Goal: Task Accomplishment & Management: Manage account settings

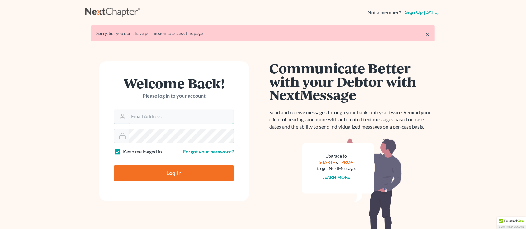
type input "[PERSON_NAME][EMAIL_ADDRESS][DOMAIN_NAME]"
click at [182, 178] on input "Log In" at bounding box center [174, 173] width 120 height 16
type input "Thinking..."
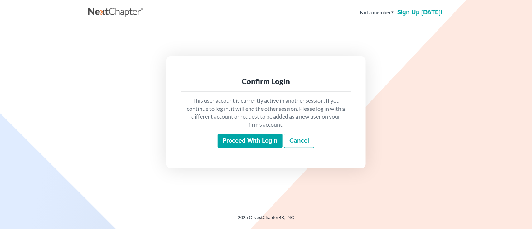
click at [228, 147] on input "Proceed with login" at bounding box center [250, 141] width 65 height 14
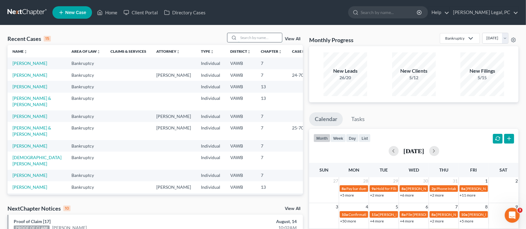
click at [247, 37] on input "search" at bounding box center [260, 37] width 44 height 9
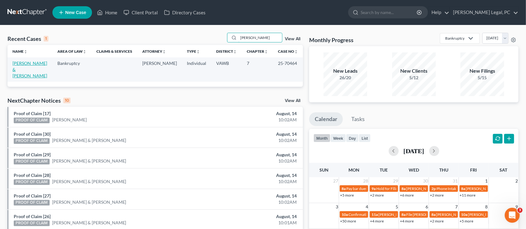
type input "COMPTON"
click at [27, 68] on link "Compton, Gary & Darlene" at bounding box center [29, 70] width 35 height 18
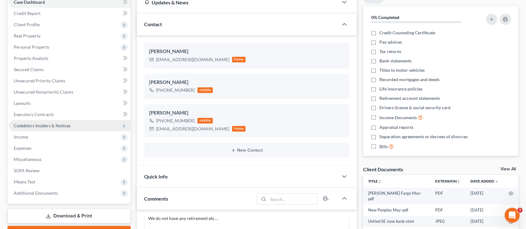
scroll to position [83, 0]
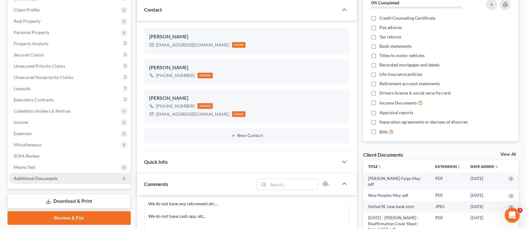
click at [48, 178] on span "Additional Documents" at bounding box center [36, 178] width 44 height 5
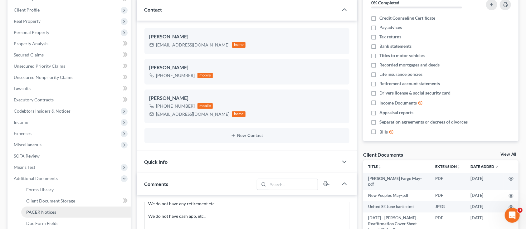
click at [52, 209] on span "PACER Notices" at bounding box center [41, 211] width 30 height 5
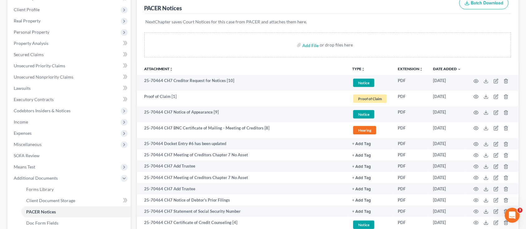
scroll to position [83, 0]
click at [49, 201] on span "Client Document Storage" at bounding box center [50, 200] width 49 height 5
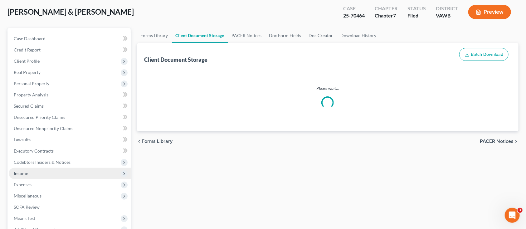
select select "0"
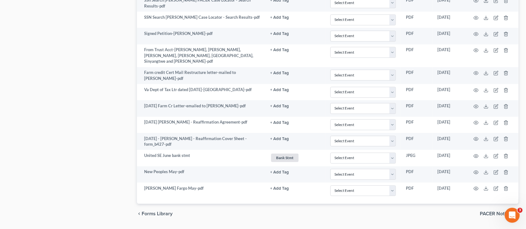
scroll to position [970, 0]
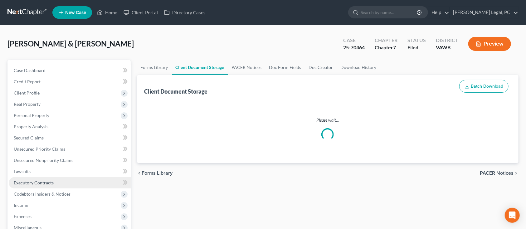
select select "0"
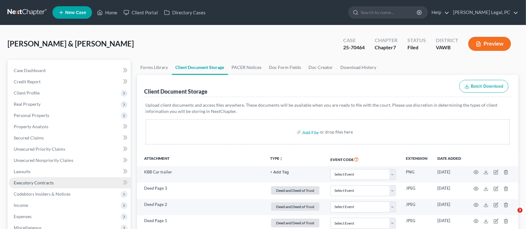
drag, startPoint x: 42, startPoint y: 42, endPoint x: 72, endPoint y: 183, distance: 144.0
click at [72, 183] on link "Executory Contracts" at bounding box center [70, 182] width 122 height 11
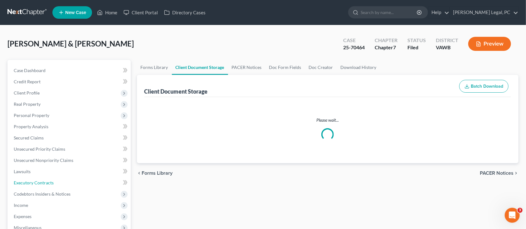
scroll to position [102, 0]
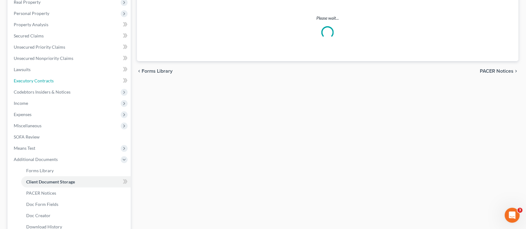
select select "0"
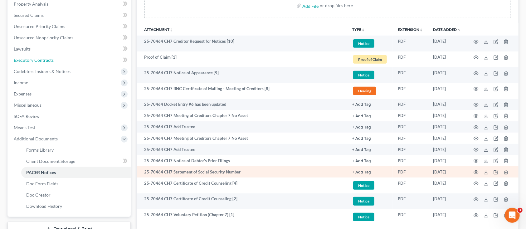
scroll to position [83, 0]
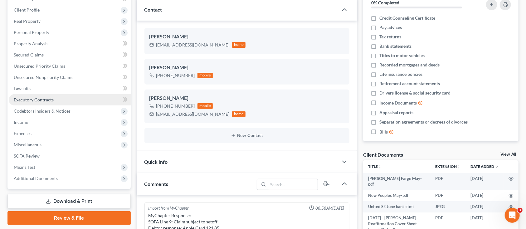
scroll to position [561, 0]
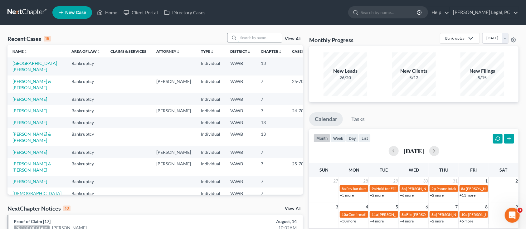
click at [255, 39] on input "search" at bounding box center [260, 37] width 44 height 9
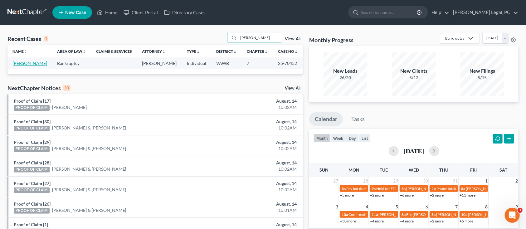
type input "[PERSON_NAME]"
click at [36, 63] on link "[PERSON_NAME]" at bounding box center [29, 63] width 35 height 5
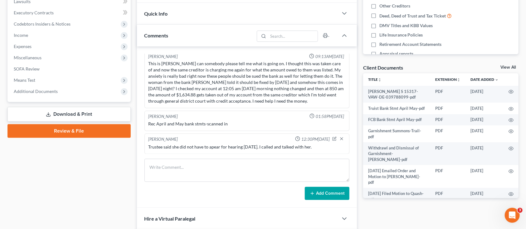
scroll to position [166, 0]
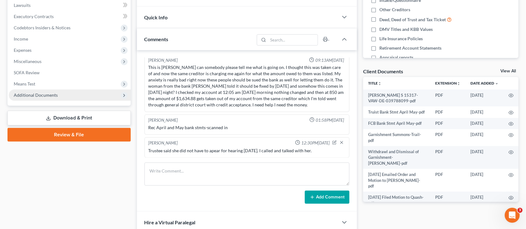
click at [43, 92] on span "Additional Documents" at bounding box center [36, 94] width 44 height 5
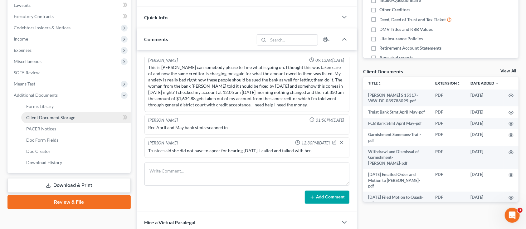
click at [47, 119] on span "Client Document Storage" at bounding box center [50, 117] width 49 height 5
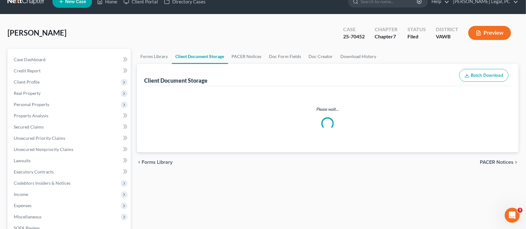
scroll to position [4, 0]
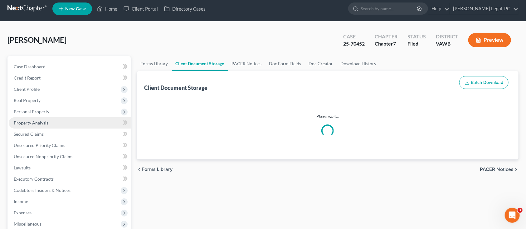
select select "0"
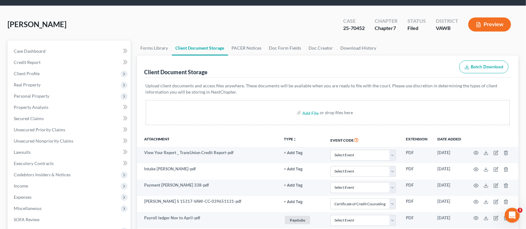
scroll to position [0, 0]
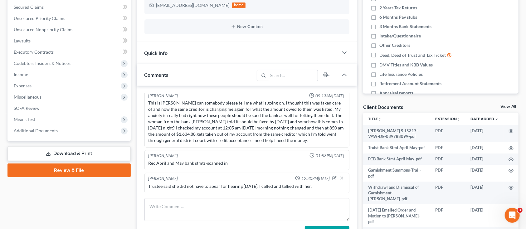
scroll to position [83, 0]
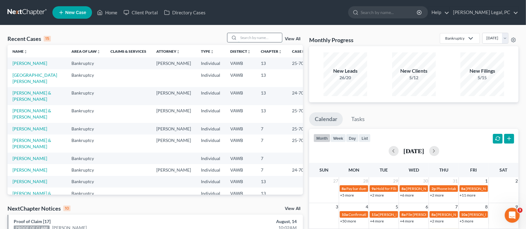
click at [256, 39] on input "search" at bounding box center [260, 37] width 44 height 9
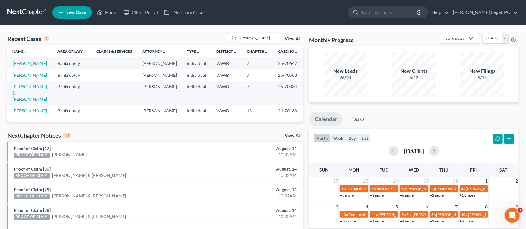
type input "horne"
click at [16, 60] on td "[PERSON_NAME]" at bounding box center [29, 63] width 45 height 12
click at [19, 64] on link "[PERSON_NAME]" at bounding box center [29, 63] width 35 height 5
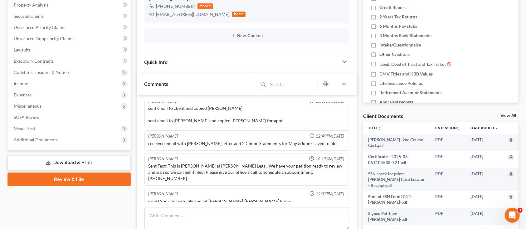
scroll to position [125, 0]
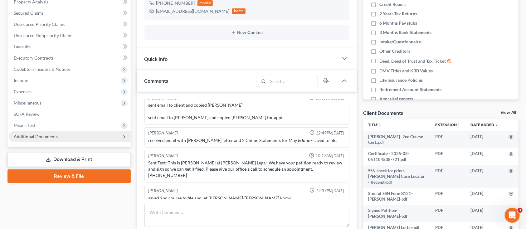
click at [39, 134] on span "Additional Documents" at bounding box center [36, 136] width 44 height 5
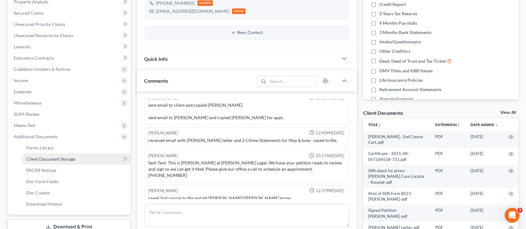
click at [42, 160] on span "Client Document Storage" at bounding box center [50, 158] width 49 height 5
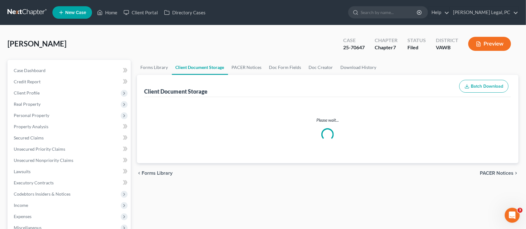
select select "0"
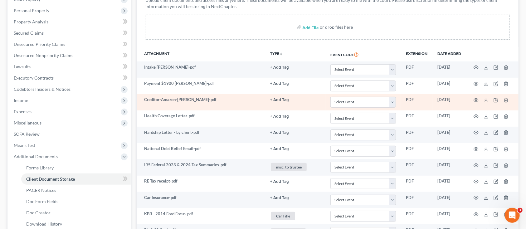
scroll to position [125, 0]
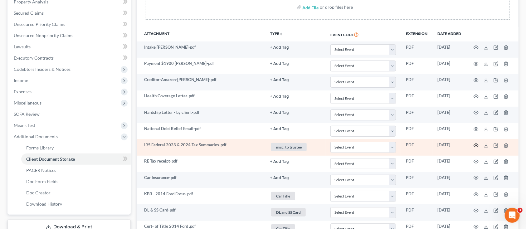
click at [475, 144] on icon "button" at bounding box center [476, 145] width 5 height 3
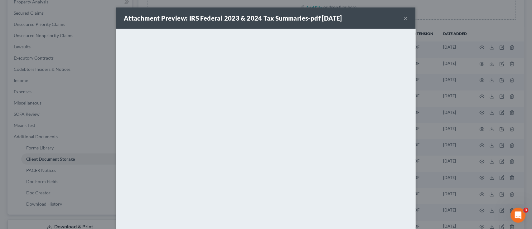
click at [404, 15] on button "×" at bounding box center [406, 17] width 4 height 7
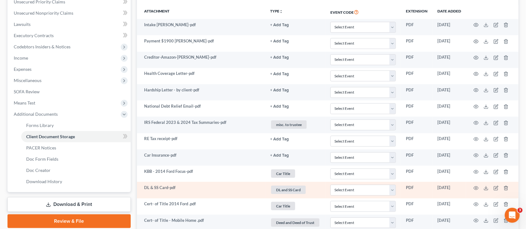
scroll to position [166, 0]
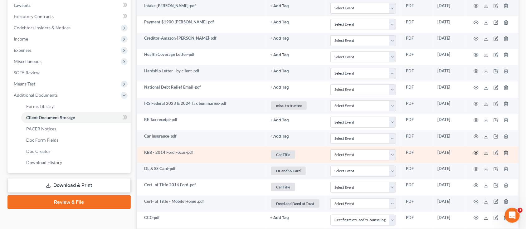
click at [477, 154] on icon "button" at bounding box center [476, 152] width 5 height 3
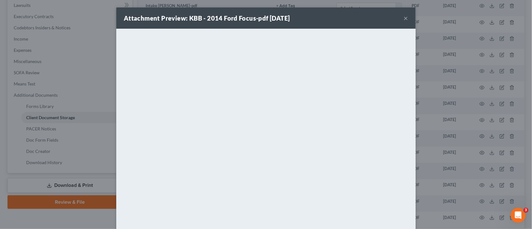
click at [404, 19] on button "×" at bounding box center [406, 17] width 4 height 7
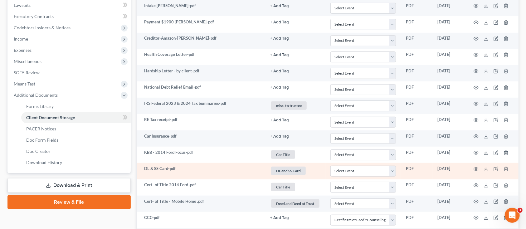
click at [473, 169] on td at bounding box center [492, 171] width 52 height 16
click at [478, 168] on icon "button" at bounding box center [476, 168] width 5 height 3
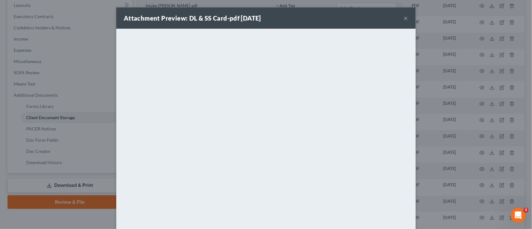
click at [407, 15] on div "Attachment Preview: DL & SS Card-pdf 05/27/2025 ×" at bounding box center [266, 17] width 300 height 21
click at [405, 17] on button "×" at bounding box center [406, 17] width 4 height 7
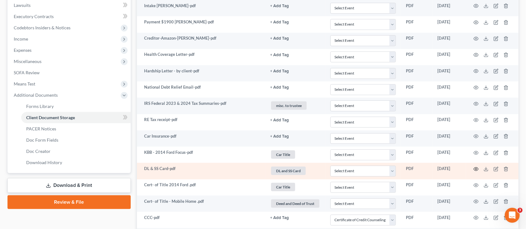
click at [477, 169] on circle "button" at bounding box center [476, 169] width 1 height 1
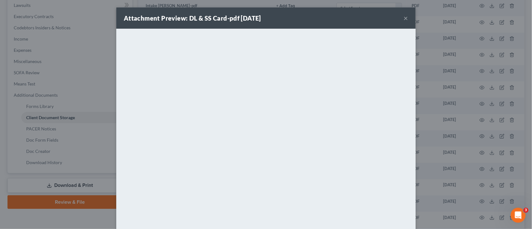
click at [406, 15] on div "Attachment Preview: DL & SS Card-pdf 05/27/2025 ×" at bounding box center [266, 17] width 300 height 21
click at [404, 17] on button "×" at bounding box center [406, 17] width 4 height 7
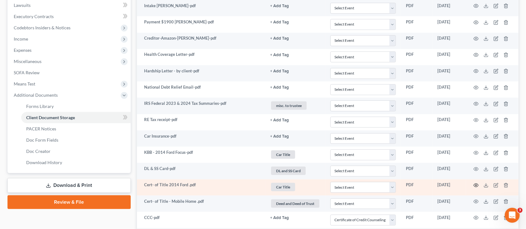
click at [477, 184] on icon "button" at bounding box center [476, 185] width 5 height 3
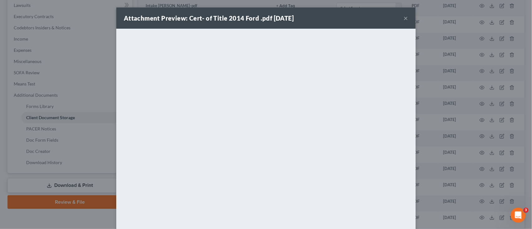
click at [400, 18] on div "Attachment Preview: Cert- of Title 2014 Ford .pdf 05/27/2025 ×" at bounding box center [266, 17] width 300 height 21
click at [404, 20] on button "×" at bounding box center [406, 17] width 4 height 7
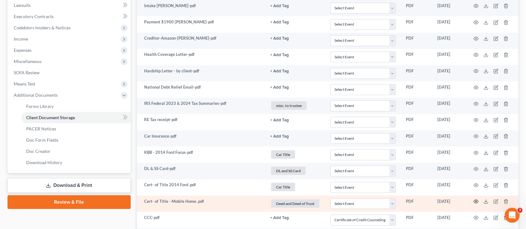
click at [477, 200] on icon "button" at bounding box center [476, 201] width 5 height 5
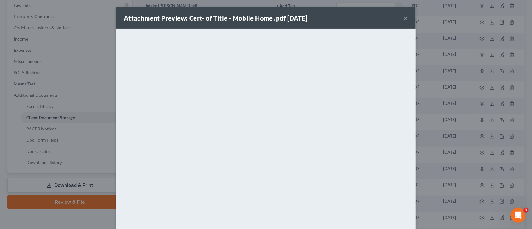
click at [404, 20] on button "×" at bounding box center [406, 17] width 4 height 7
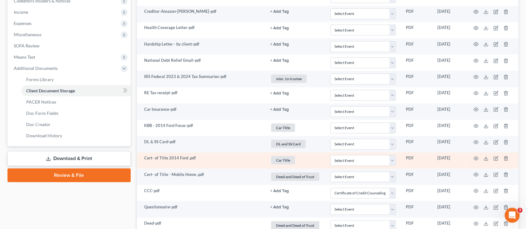
scroll to position [250, 0]
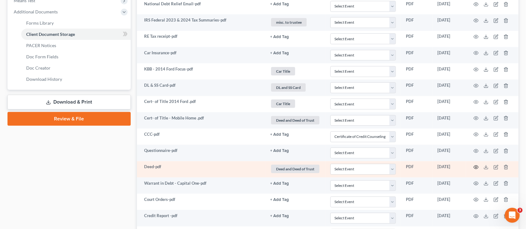
click at [475, 166] on icon "button" at bounding box center [476, 167] width 5 height 3
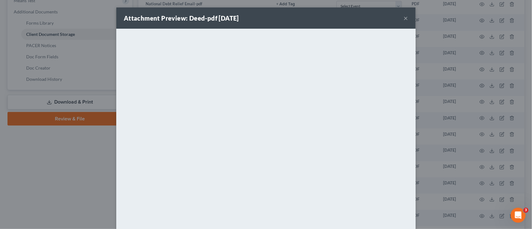
click at [404, 17] on button "×" at bounding box center [406, 17] width 4 height 7
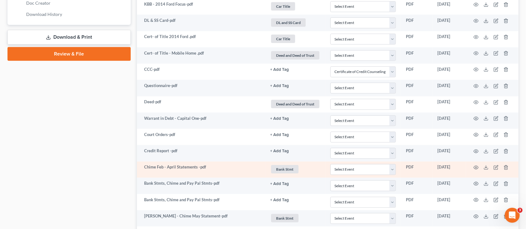
scroll to position [333, 0]
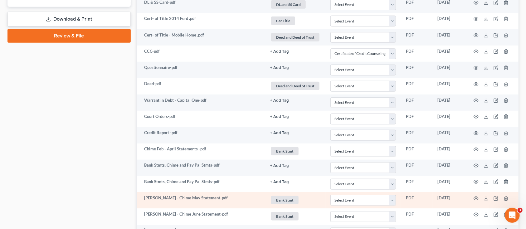
drag, startPoint x: 424, startPoint y: 205, endPoint x: 437, endPoint y: 208, distance: 13.3
click at [433, 208] on tr "Horne - Chime May Statement-pdf Bank Stmt + Add Tag Bank Stmt × Select an optio…" at bounding box center [328, 200] width 382 height 16
click at [475, 200] on icon "button" at bounding box center [476, 198] width 5 height 5
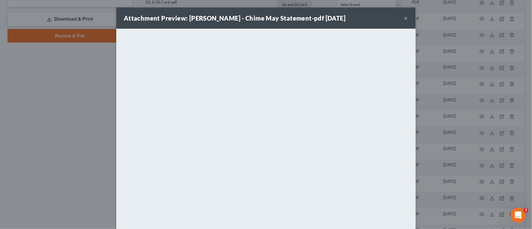
click at [406, 18] on div "Attachment Preview: Horne - Chime May Statement-pdf 06/26/2025 ×" at bounding box center [266, 17] width 300 height 21
click at [404, 15] on button "×" at bounding box center [406, 17] width 4 height 7
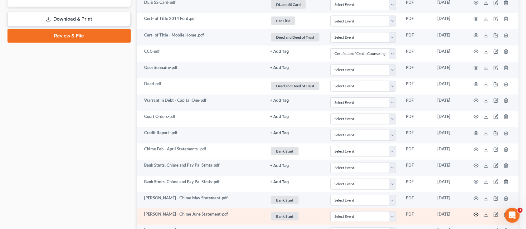
click at [478, 214] on icon "button" at bounding box center [476, 214] width 5 height 3
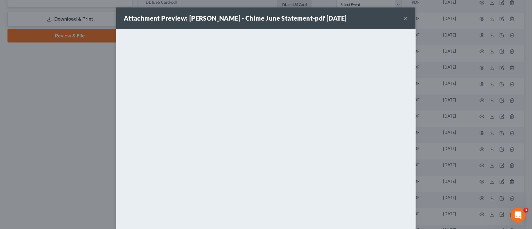
click at [405, 17] on button "×" at bounding box center [406, 17] width 4 height 7
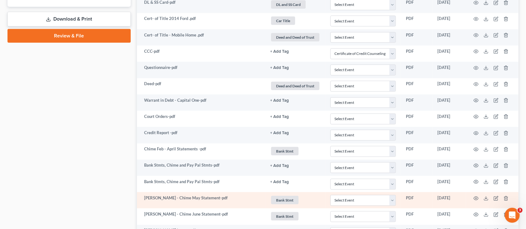
click at [232, 195] on td "[PERSON_NAME] - Chime May Statement-pdf" at bounding box center [201, 200] width 129 height 16
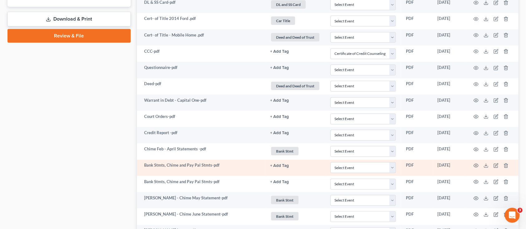
scroll to position [458, 0]
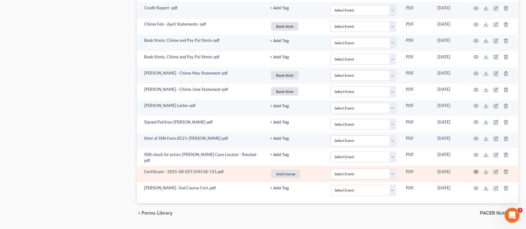
click at [478, 173] on icon "button" at bounding box center [476, 171] width 5 height 5
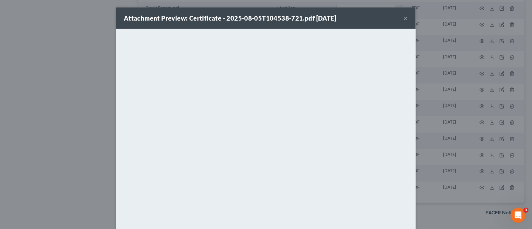
click at [404, 18] on button "×" at bounding box center [406, 17] width 4 height 7
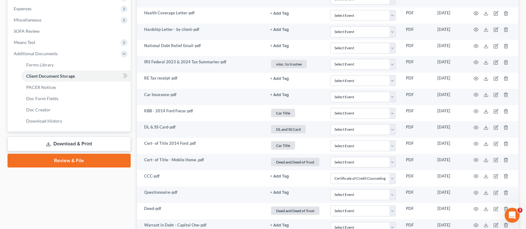
scroll to position [166, 0]
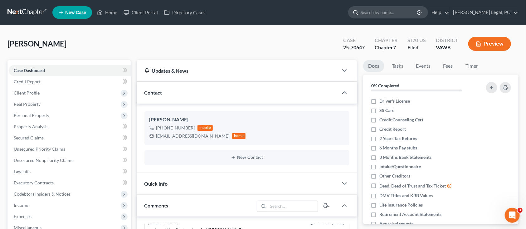
click at [389, 10] on input "search" at bounding box center [389, 13] width 57 height 12
type input "riegel"
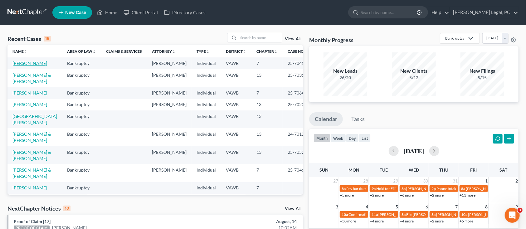
click at [31, 62] on link "[PERSON_NAME]" at bounding box center [29, 63] width 35 height 5
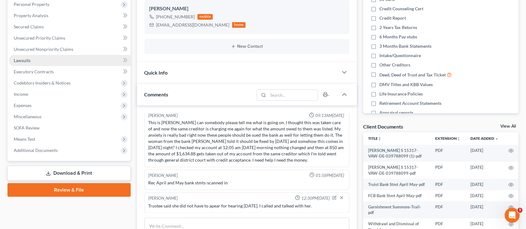
scroll to position [125, 0]
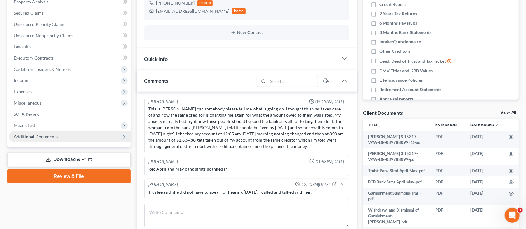
click at [60, 133] on span "Additional Documents" at bounding box center [70, 136] width 122 height 11
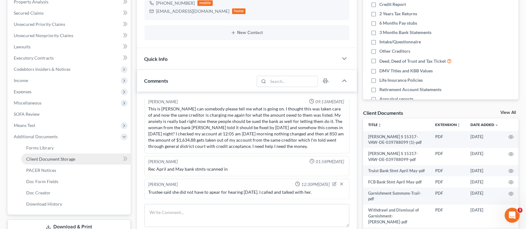
click at [55, 159] on span "Client Document Storage" at bounding box center [50, 158] width 49 height 5
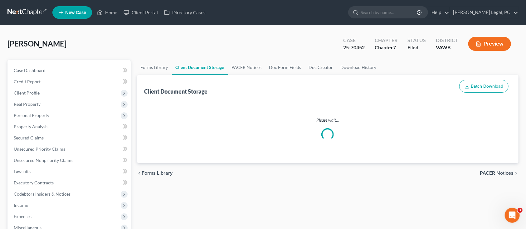
select select "0"
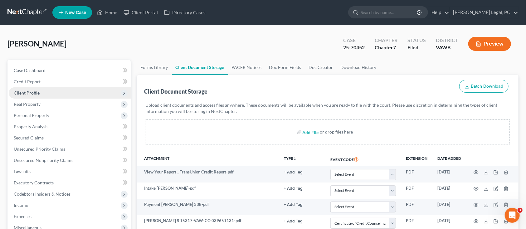
click at [38, 92] on span "Client Profile" at bounding box center [27, 92] width 26 height 5
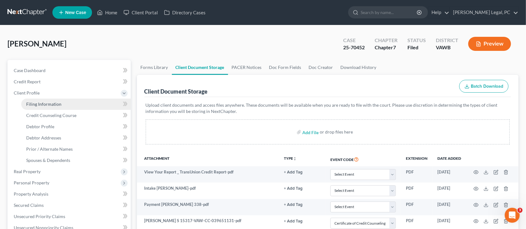
click at [39, 101] on span "Filing Information" at bounding box center [43, 103] width 35 height 5
select select "1"
select select "0"
select select "48"
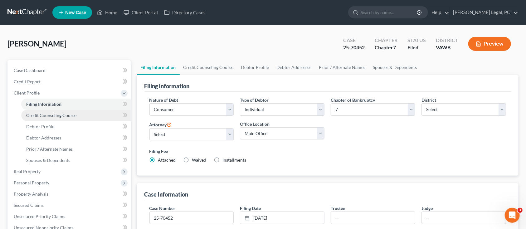
click at [42, 114] on span "Credit Counseling Course" at bounding box center [51, 115] width 50 height 5
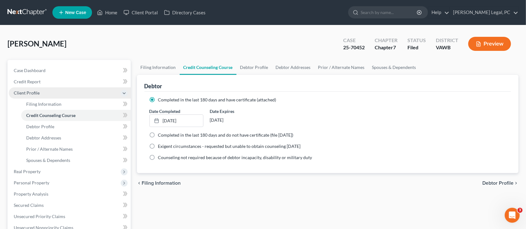
click at [28, 90] on span "Client Profile" at bounding box center [27, 92] width 26 height 5
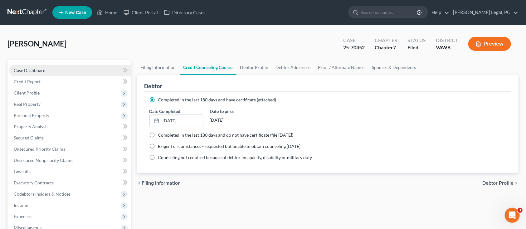
click at [24, 69] on span "Case Dashboard" at bounding box center [30, 70] width 32 height 5
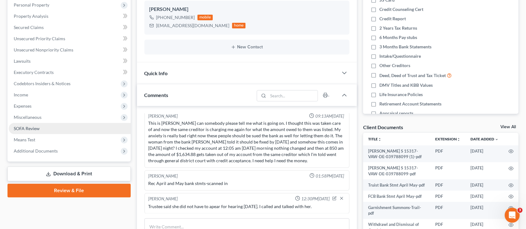
scroll to position [125, 0]
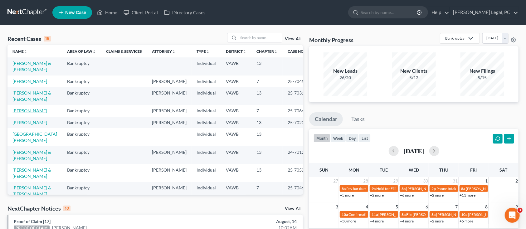
click at [16, 110] on link "[PERSON_NAME]" at bounding box center [29, 110] width 35 height 5
click at [15, 109] on link "[PERSON_NAME]" at bounding box center [29, 110] width 35 height 5
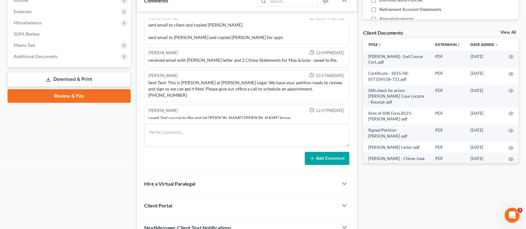
scroll to position [155, 0]
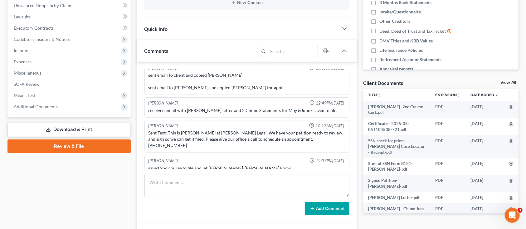
click at [18, 109] on span "Additional Documents" at bounding box center [70, 106] width 122 height 11
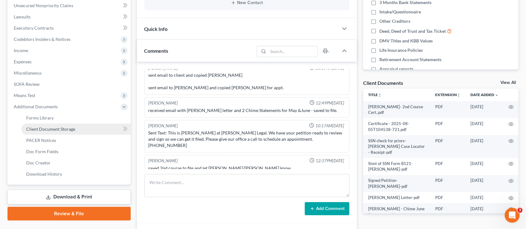
click at [41, 127] on span "Client Document Storage" at bounding box center [50, 128] width 49 height 5
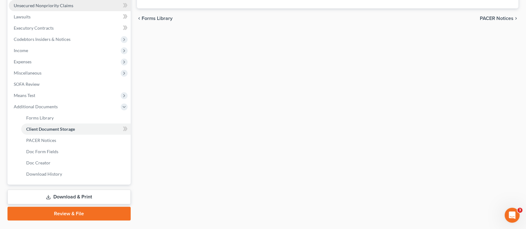
scroll to position [56, 0]
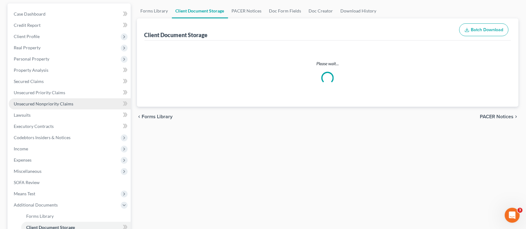
select select "0"
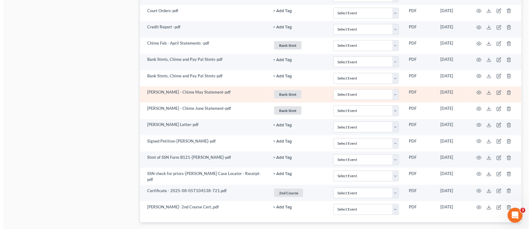
scroll to position [458, 0]
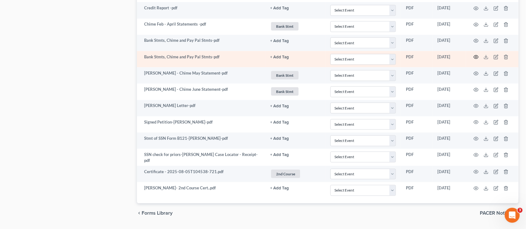
click at [477, 56] on icon "button" at bounding box center [476, 57] width 5 height 3
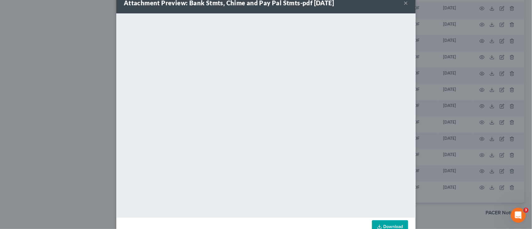
scroll to position [0, 0]
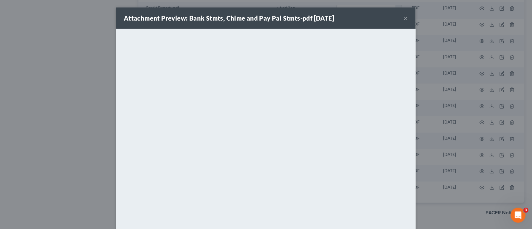
click at [404, 18] on button "×" at bounding box center [406, 17] width 4 height 7
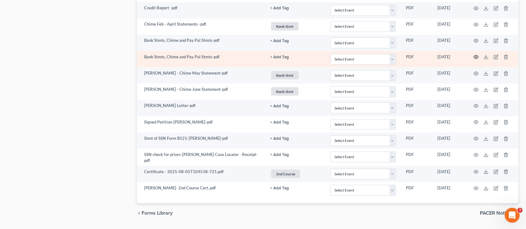
click at [478, 56] on icon "button" at bounding box center [476, 57] width 5 height 5
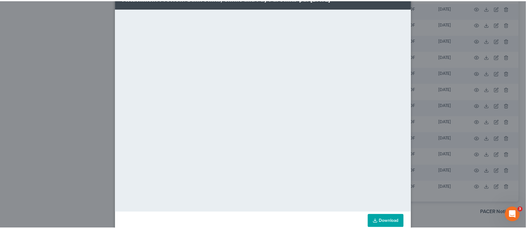
scroll to position [32, 0]
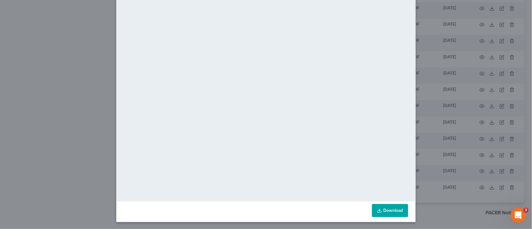
click at [427, 11] on div "Attachment Preview: Bank Stmts, Chime and Pay Pal Stmts-pdf [DATE] × <object ng…" at bounding box center [266, 114] width 532 height 229
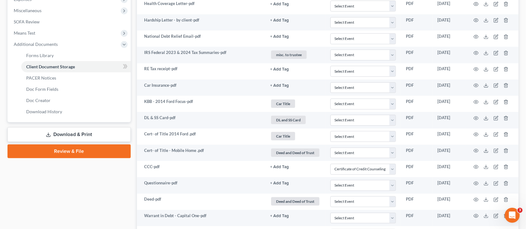
scroll to position [250, 0]
